Goal: Navigation & Orientation: Find specific page/section

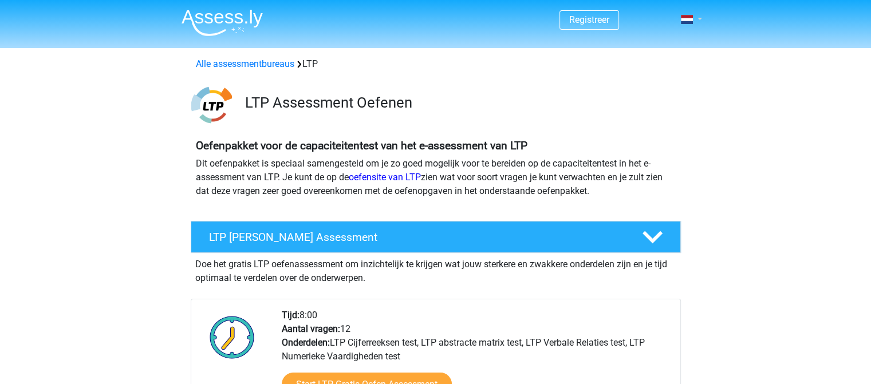
click at [693, 23] on link at bounding box center [687, 20] width 23 height 14
click at [657, 64] on link "Login" at bounding box center [657, 64] width 79 height 18
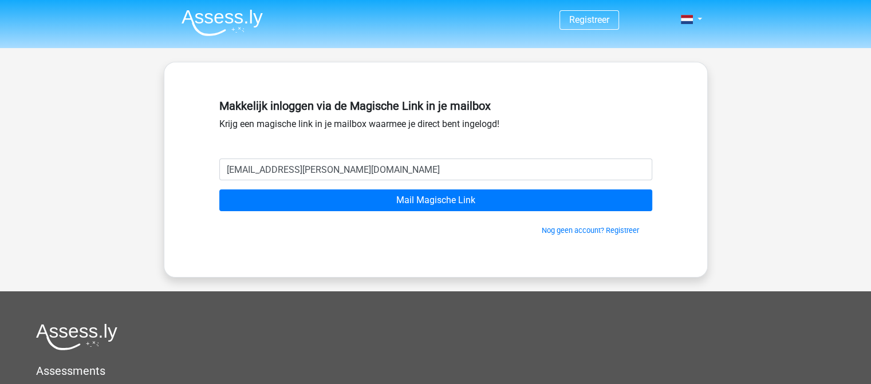
type input "tian.erkens@gmail.com"
click at [219, 189] on input "Mail Magische Link" at bounding box center [435, 200] width 433 height 22
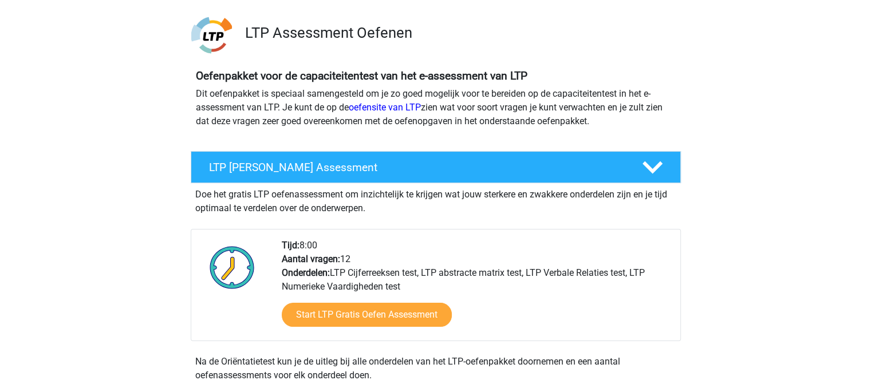
scroll to position [183, 0]
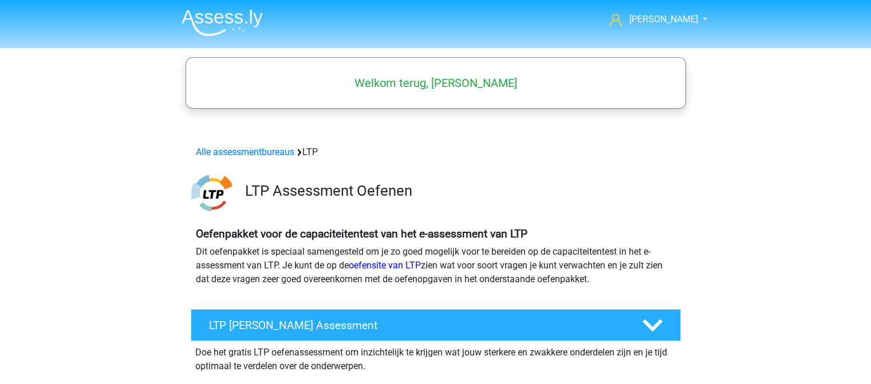
click at [675, 36] on nav "Tian tian.erkens@gmail.com Nederlands" at bounding box center [435, 20] width 527 height 37
click at [685, 13] on link "[PERSON_NAME]" at bounding box center [651, 20] width 94 height 14
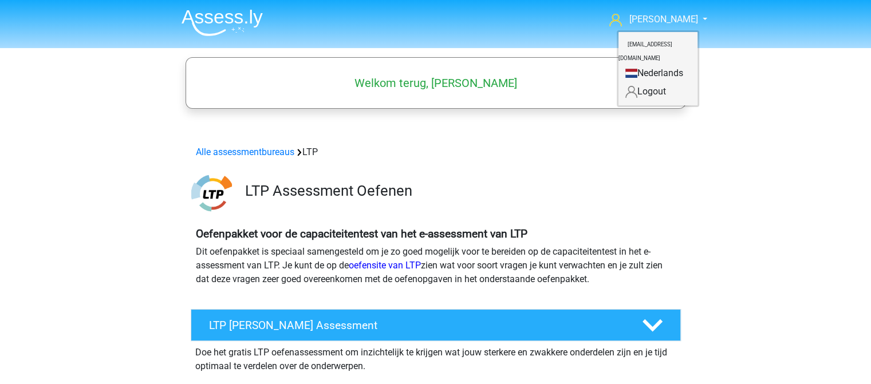
click at [524, 81] on h5 "Welkom terug, Tian" at bounding box center [435, 83] width 489 height 14
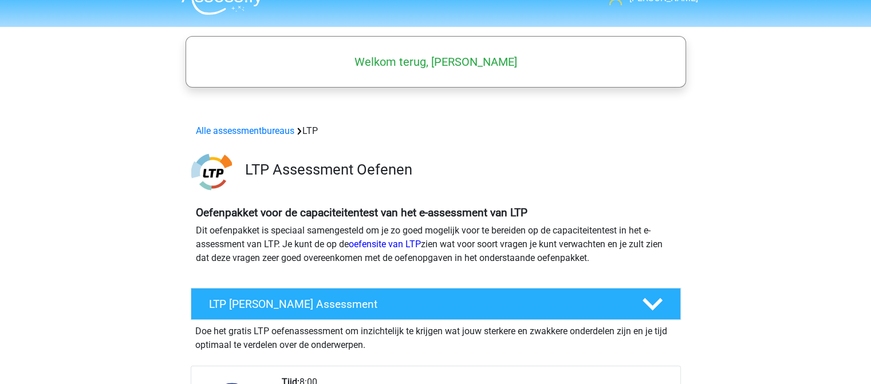
scroll to position [23, 0]
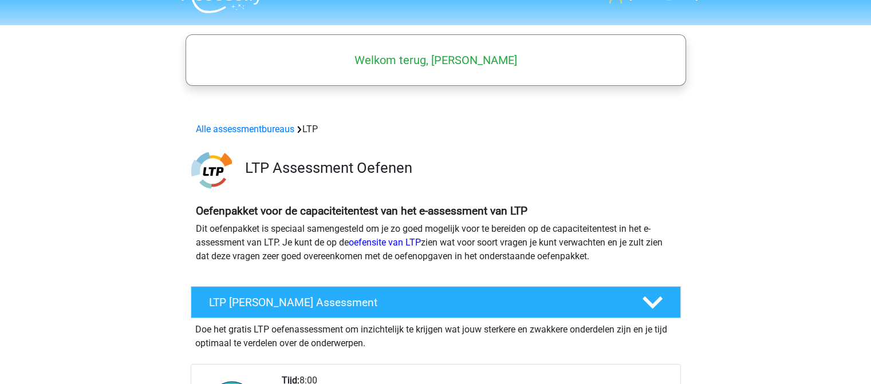
click at [276, 133] on link "Alle assessmentbureaus" at bounding box center [245, 129] width 98 height 11
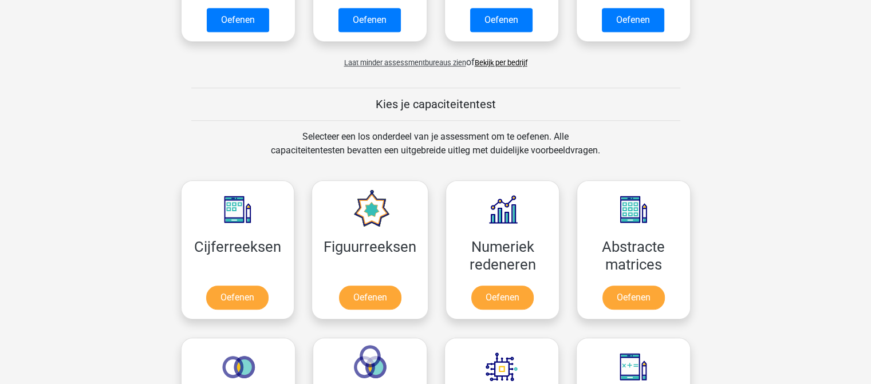
scroll to position [938, 0]
